Goal: Use online tool/utility: Utilize a website feature to perform a specific function

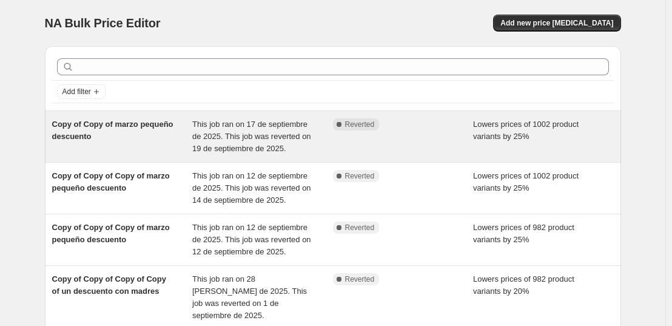
click at [87, 121] on span "Copy of Copy of marzo pequeño descuento" at bounding box center [112, 130] width 121 height 21
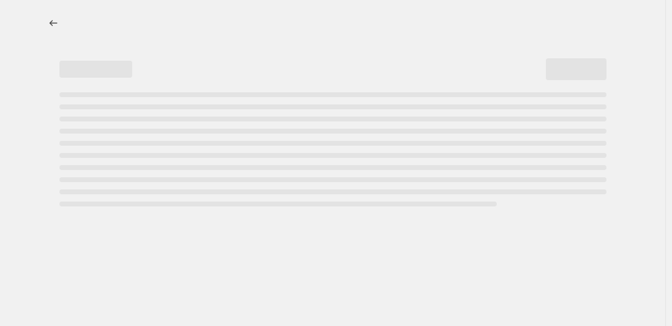
select select "percentage"
select select "collection"
select select "not_equal"
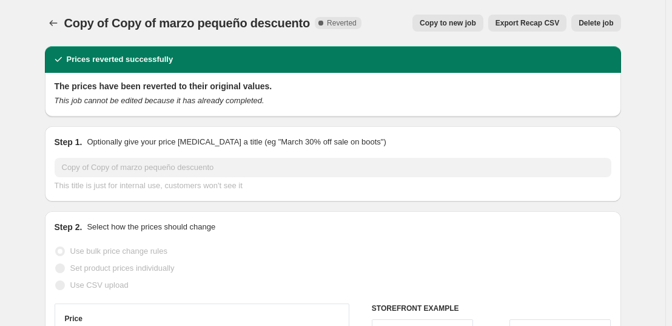
click at [442, 22] on span "Copy to new job" at bounding box center [448, 23] width 56 height 10
select select "percentage"
select select "collection"
select select "not_equal"
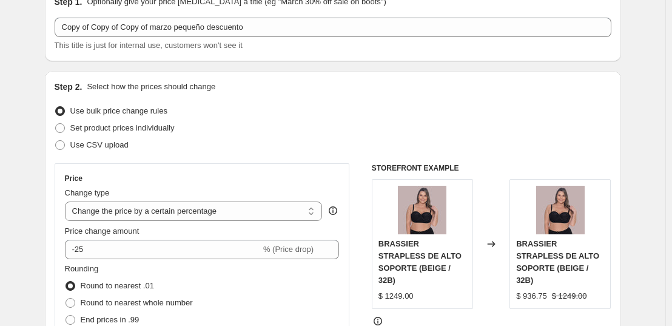
scroll to position [61, 0]
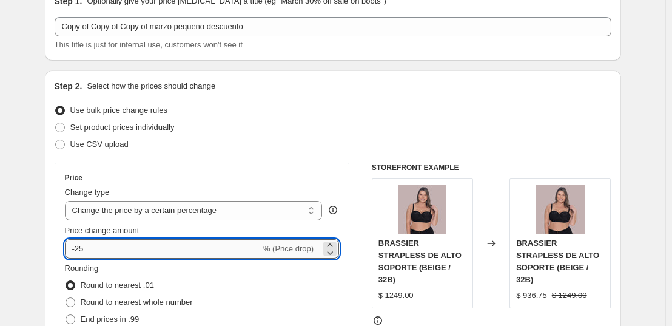
click at [141, 254] on input "-25" at bounding box center [163, 248] width 196 height 19
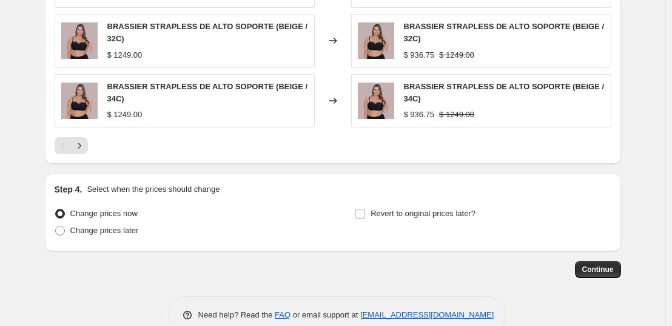
scroll to position [1044, 0]
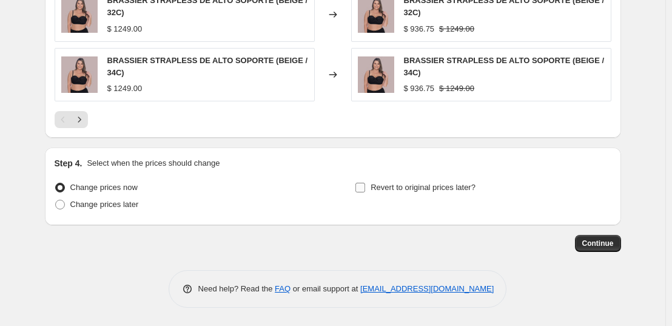
type input "-20"
click at [362, 189] on input "Revert to original prices later?" at bounding box center [361, 188] width 10 height 10
checkbox input "true"
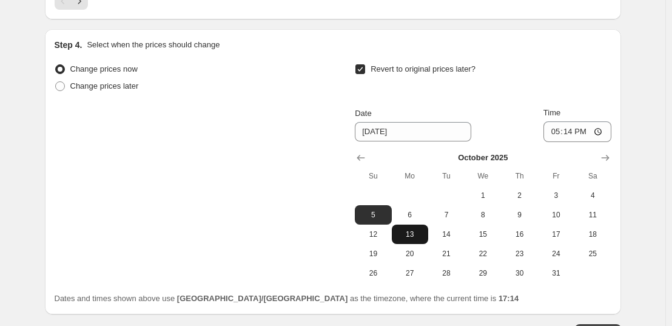
scroll to position [1165, 0]
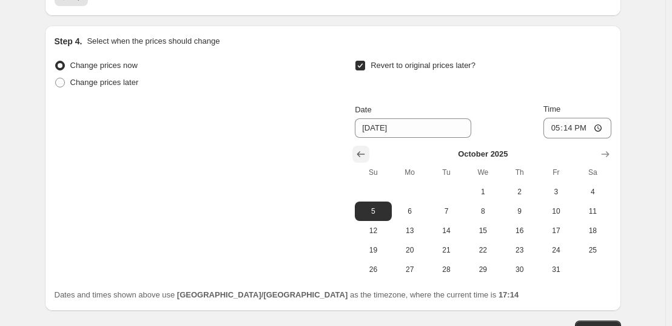
click at [367, 151] on icon "Show previous month, September 2025" at bounding box center [361, 154] width 12 height 12
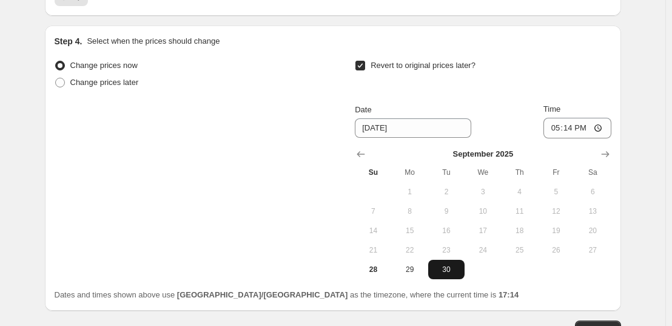
click at [441, 275] on button "30" at bounding box center [446, 269] width 36 height 19
type input "9/30/2025"
click at [572, 132] on input "17:14" at bounding box center [578, 128] width 68 height 21
type input "23:59"
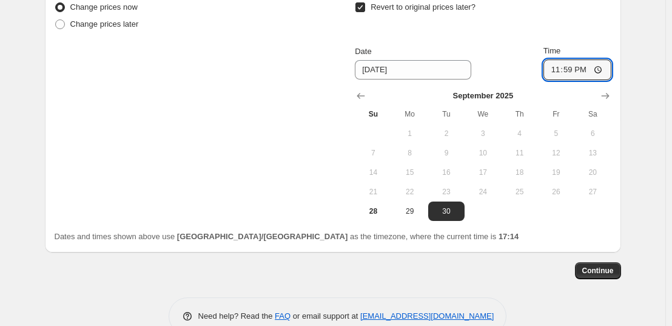
scroll to position [1226, 0]
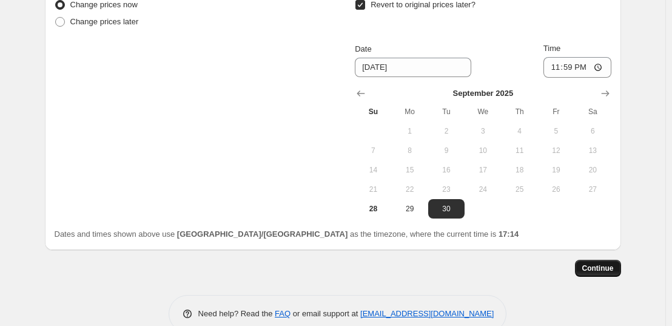
click at [600, 270] on span "Continue" at bounding box center [599, 268] width 32 height 10
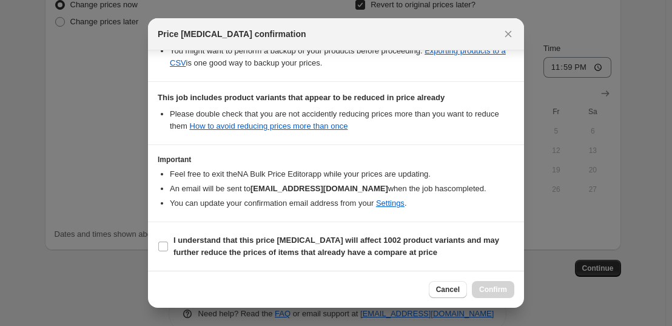
scroll to position [276, 0]
click at [186, 236] on b "I understand that this price change job will affect 1002 product variants and m…" at bounding box center [337, 245] width 326 height 21
click at [168, 242] on input "I understand that this price change job will affect 1002 product variants and m…" at bounding box center [163, 247] width 10 height 10
checkbox input "true"
click at [490, 290] on span "Confirm" at bounding box center [493, 290] width 28 height 10
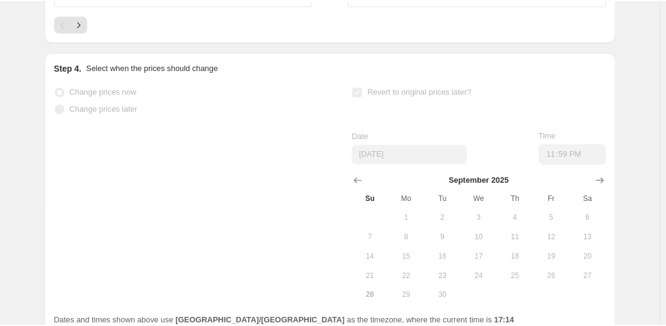
scroll to position [1257, 0]
